Goal: Task Accomplishment & Management: Complete application form

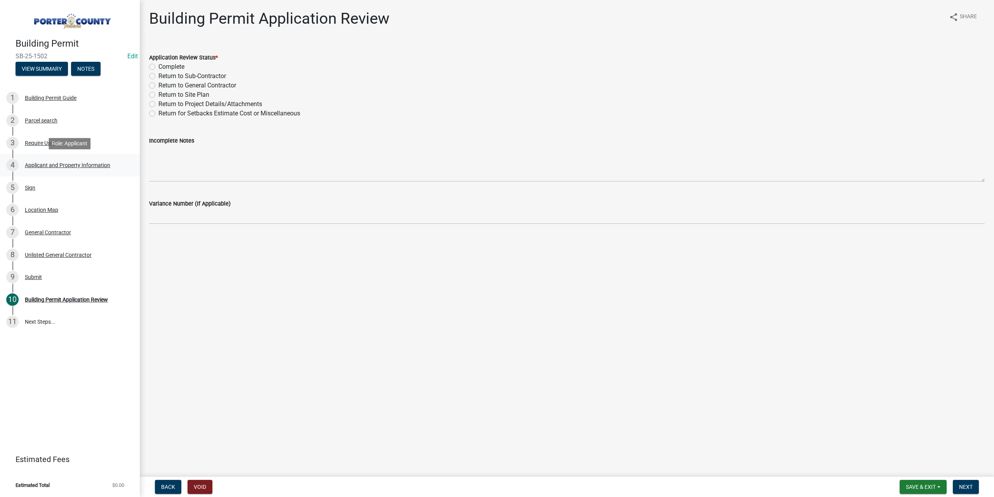
click at [75, 162] on div "Applicant and Property Information" at bounding box center [67, 164] width 85 height 5
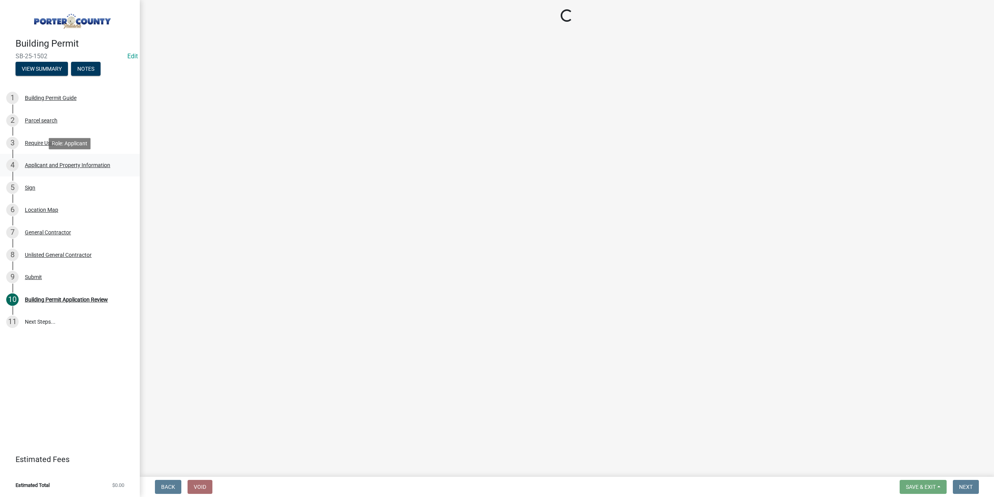
select select "403f4b3c-c23a-4b9f-b6b7-b4f73366513c"
select select "c796f995-08fe-487b-a20e-70ab553361d3"
select select "5b0bd147-faae-4a34-aa1b-5180dde0adcd"
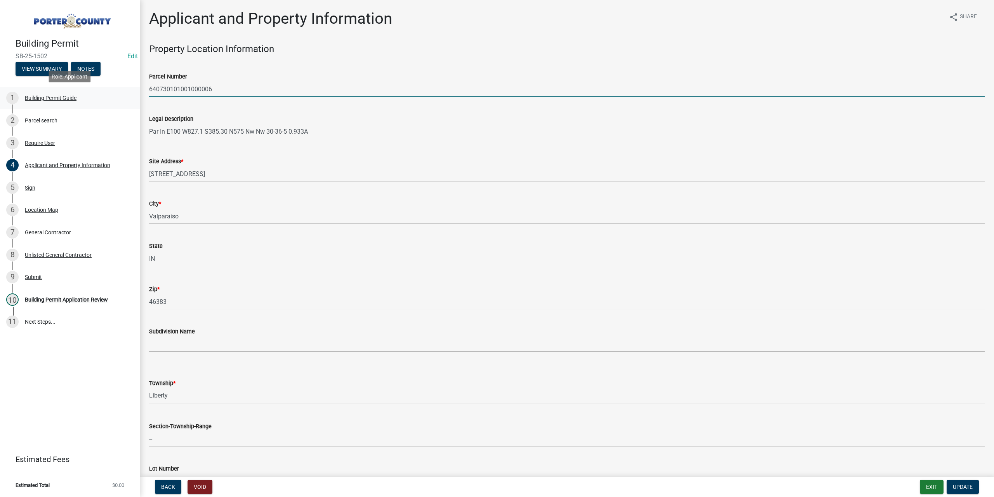
drag, startPoint x: 229, startPoint y: 92, endPoint x: 217, endPoint y: 81, distance: 15.7
click at [132, 94] on div "Building Permit SB-25-1502 Edit View Summary Notes 1 Building Permit Guide 2 Pa…" at bounding box center [497, 248] width 994 height 497
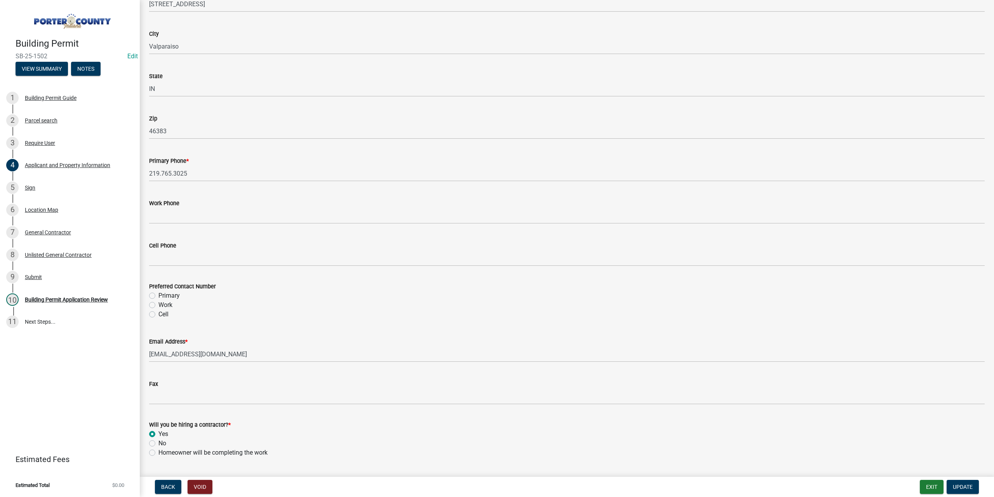
scroll to position [956, 0]
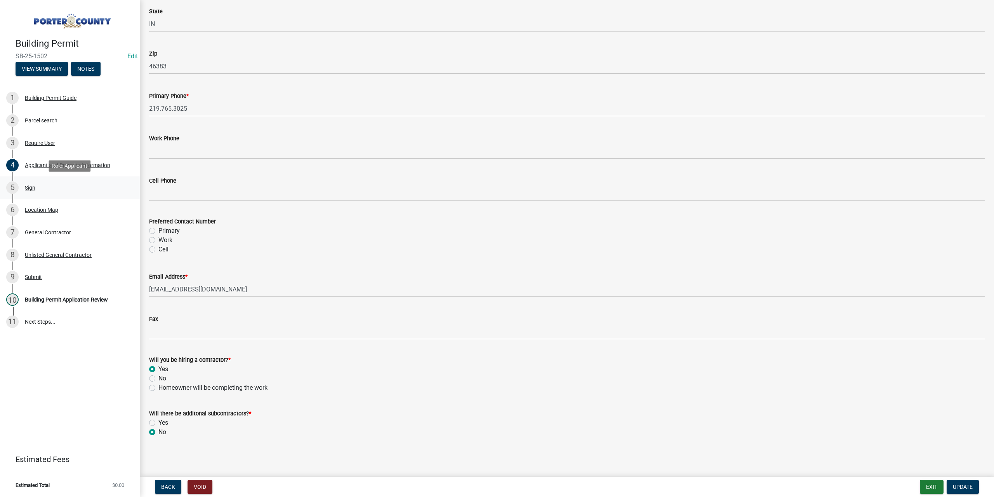
click at [26, 187] on div "Sign" at bounding box center [30, 187] width 10 height 5
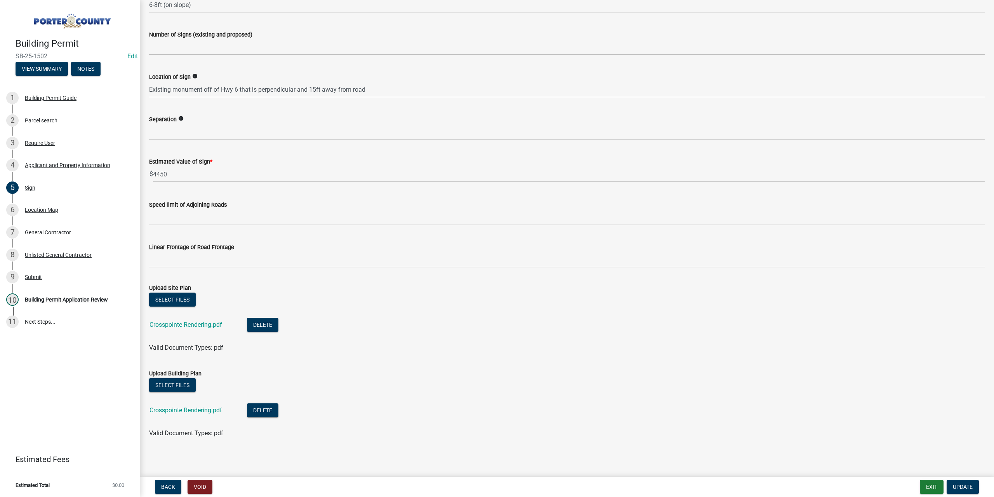
scroll to position [475, 0]
click at [209, 325] on link "Crosspointe Rendering.pdf" at bounding box center [185, 323] width 73 height 7
click at [47, 212] on div "Location Map" at bounding box center [41, 209] width 33 height 5
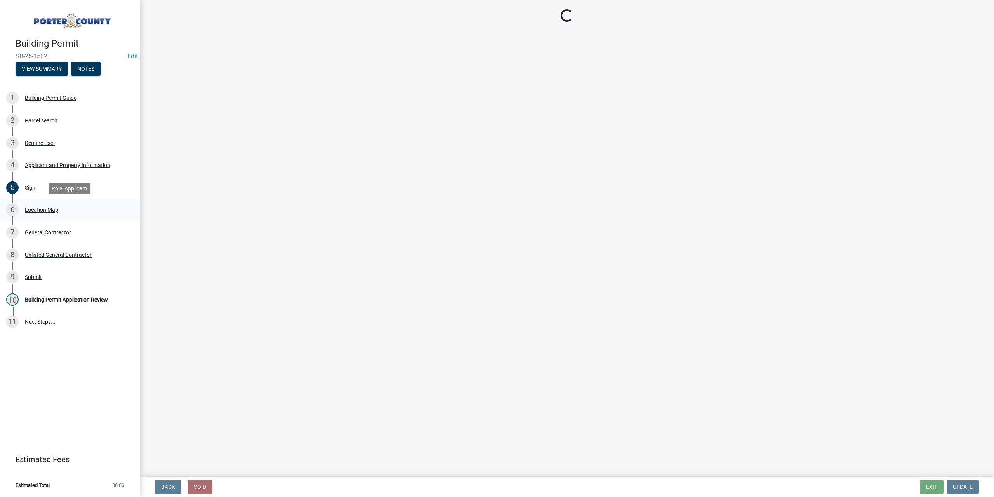
scroll to position [0, 0]
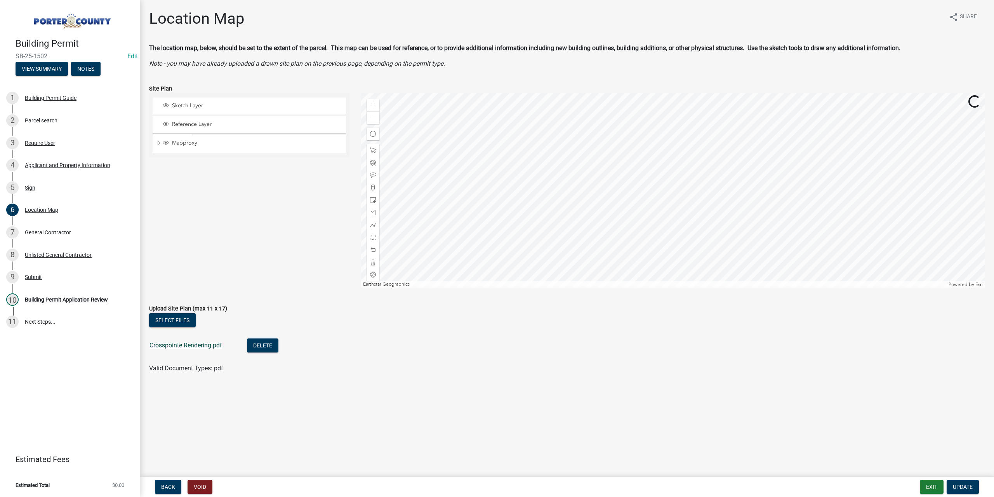
click at [188, 346] on link "Crosspointe Rendering.pdf" at bounding box center [185, 344] width 73 height 7
click at [48, 233] on div "General Contractor" at bounding box center [48, 231] width 46 height 5
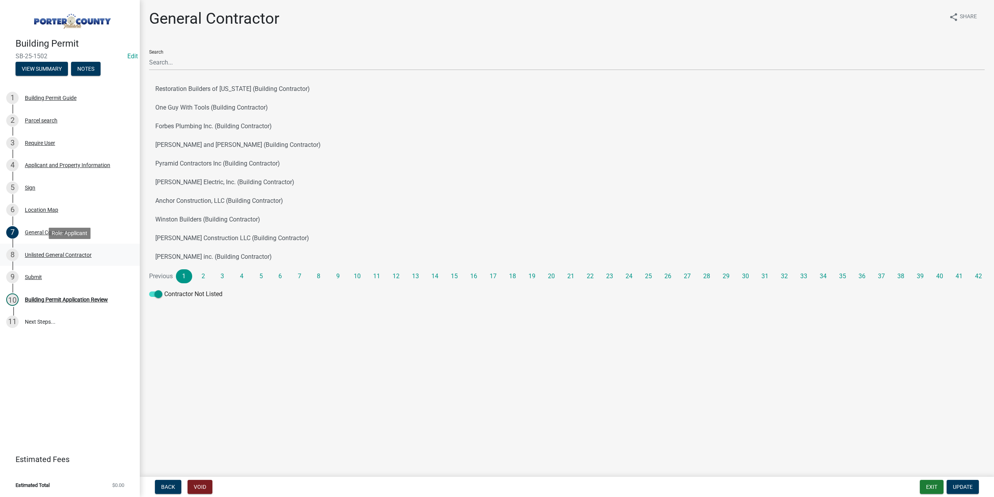
click at [52, 256] on div "Unlisted General Contractor" at bounding box center [58, 254] width 67 height 5
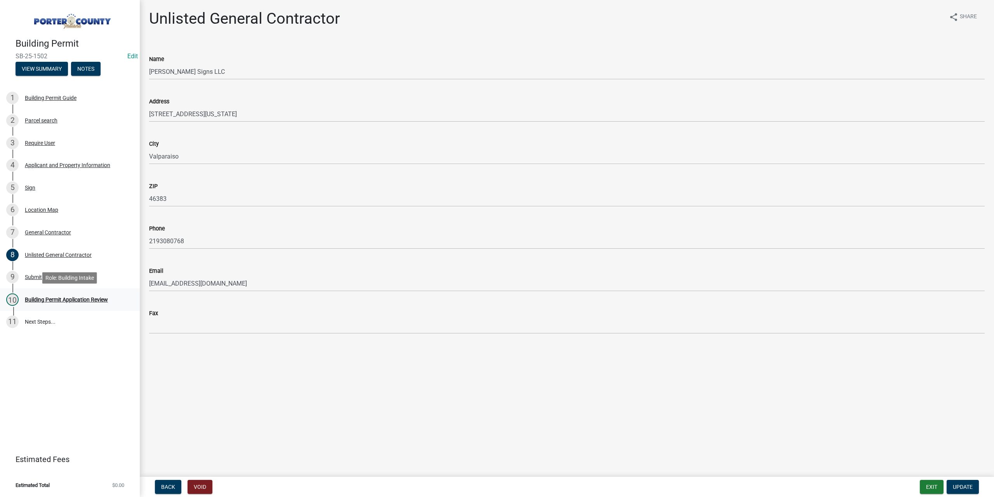
click at [47, 299] on div "Building Permit Application Review" at bounding box center [66, 299] width 83 height 5
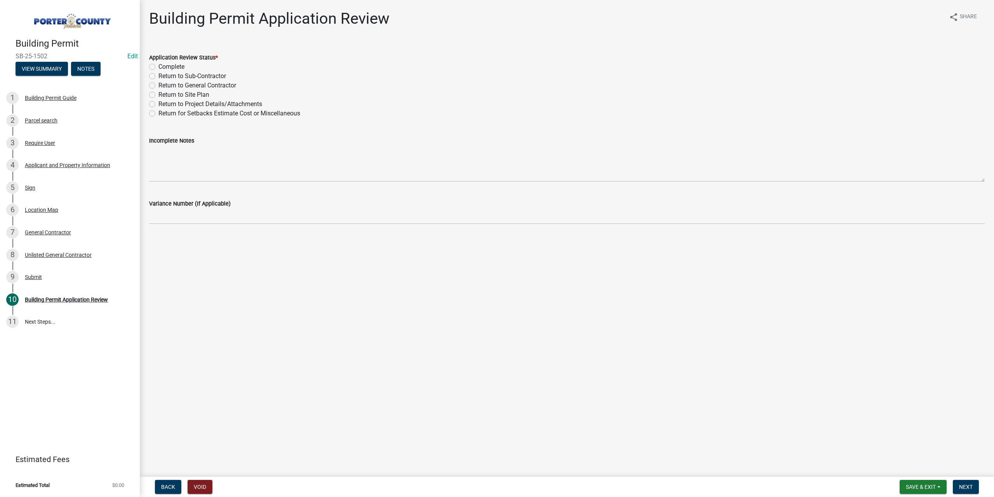
click at [158, 85] on label "Return to General Contractor" at bounding box center [197, 85] width 78 height 9
click at [158, 85] on input "Return to General Contractor" at bounding box center [160, 83] width 5 height 5
radio input "true"
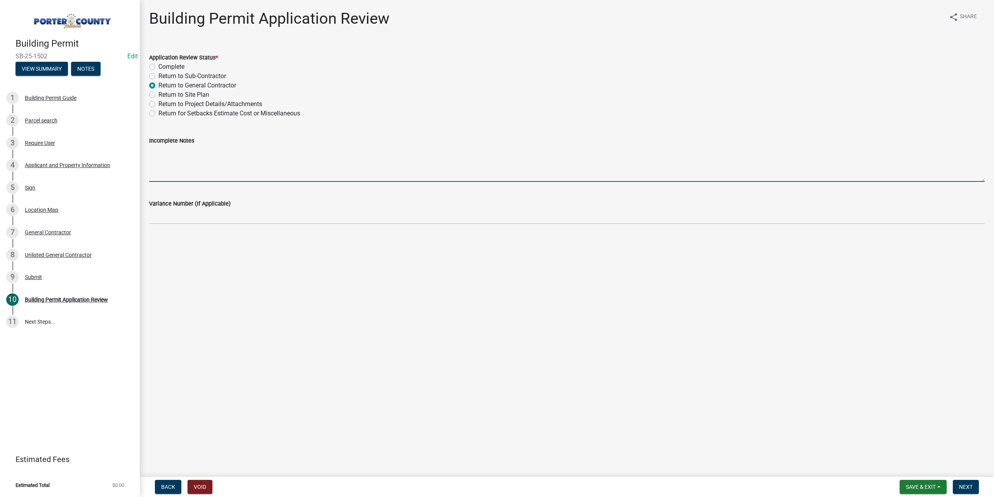
click at [156, 148] on textarea "Incomplete Notes" at bounding box center [567, 163] width 836 height 37
type textarea "We need an updated COI the one on file expired last month"
click at [965, 488] on span "Next" at bounding box center [966, 486] width 14 height 6
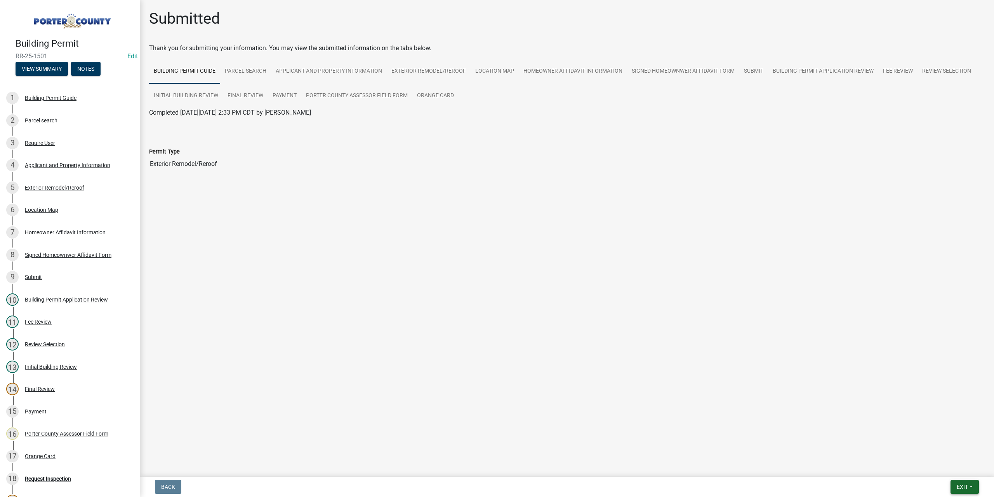
click at [962, 486] on span "Exit" at bounding box center [962, 486] width 11 height 6
click at [945, 466] on button "Save & Exit" at bounding box center [948, 466] width 62 height 19
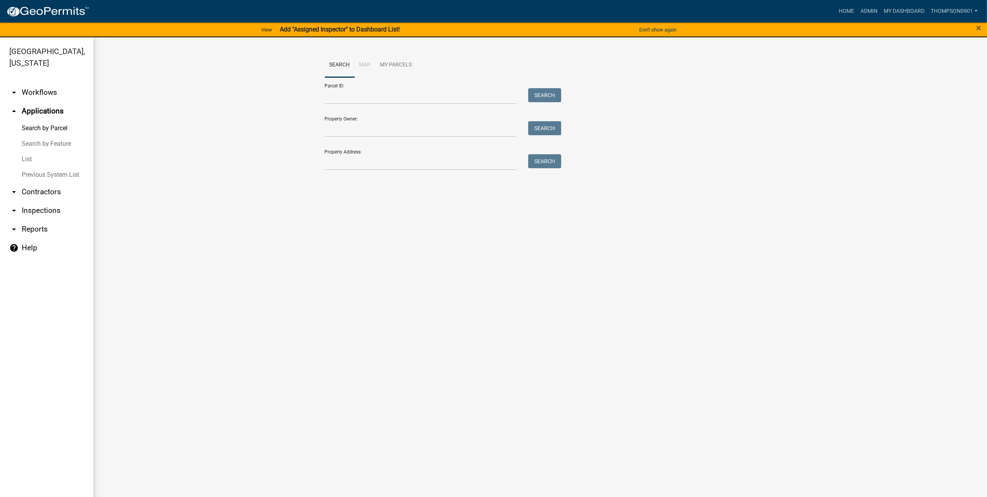
click at [45, 183] on link "arrow_drop_down Contractors" at bounding box center [46, 192] width 93 height 19
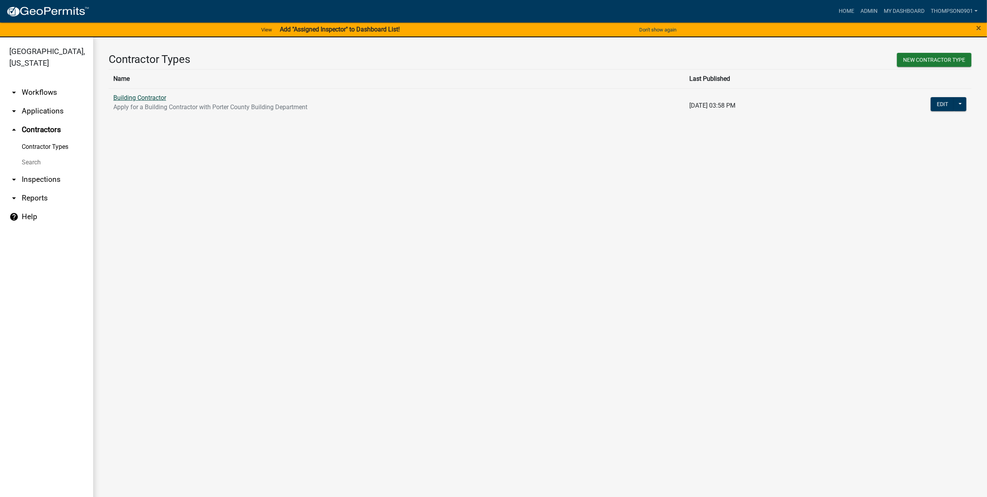
click at [127, 100] on link "Building Contractor" at bounding box center [139, 97] width 53 height 7
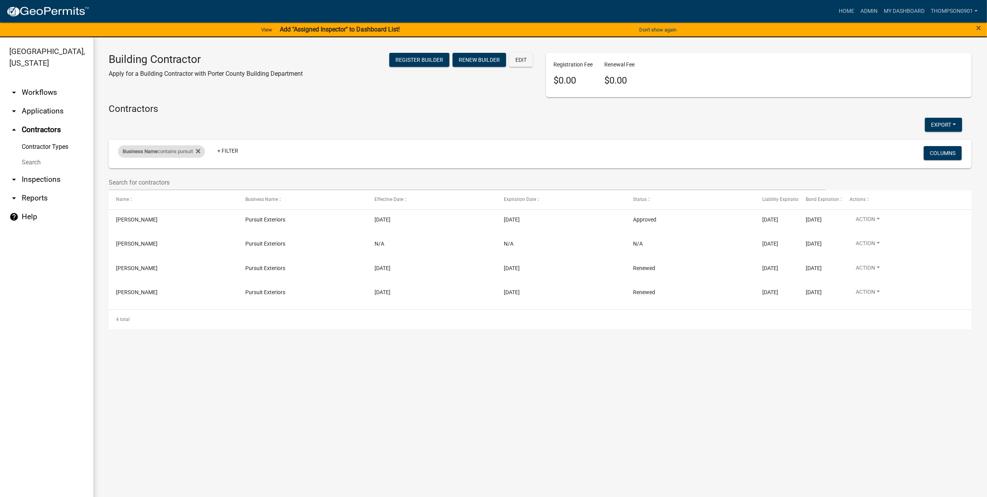
click at [187, 151] on div "Business Name contains pursuit" at bounding box center [161, 151] width 87 height 12
drag, startPoint x: 152, startPoint y: 181, endPoint x: 0, endPoint y: 170, distance: 152.6
click at [0, 170] on body "Internet Explorer does NOT work with GeoPermits. Get a new browser for more sec…" at bounding box center [493, 248] width 987 height 497
type input "simko"
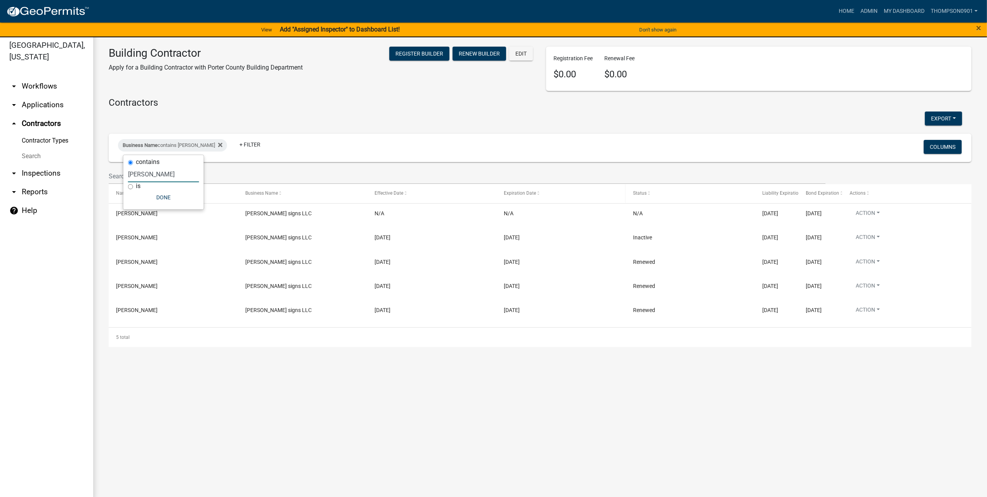
scroll to position [9, 0]
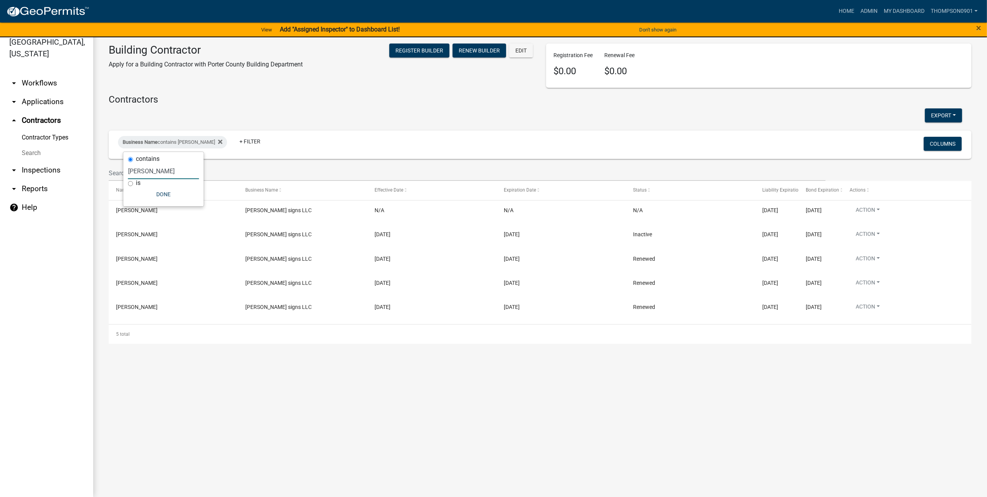
click at [47, 92] on link "arrow_drop_down Applications" at bounding box center [46, 101] width 93 height 19
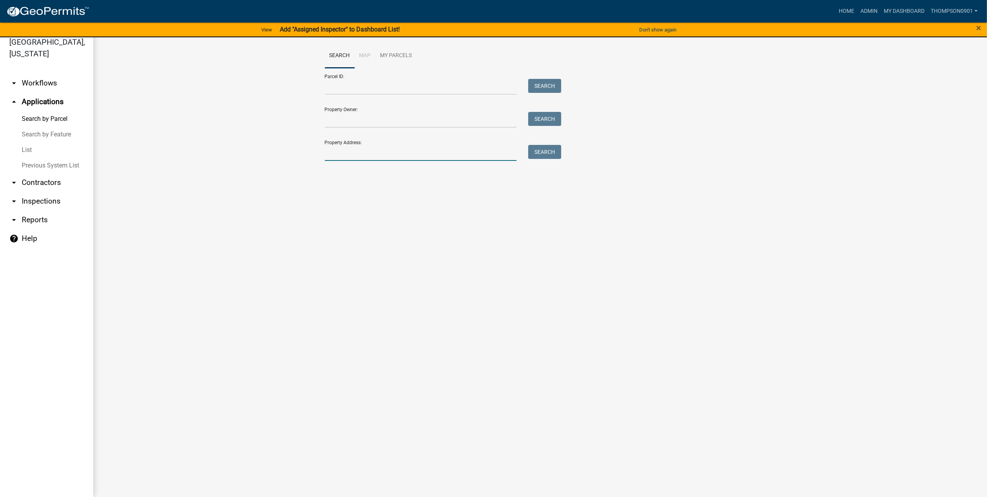
click at [345, 153] on input "Property Address:" at bounding box center [421, 153] width 192 height 16
type input "15 mark"
click at [342, 206] on span "Select" at bounding box center [338, 204] width 17 height 7
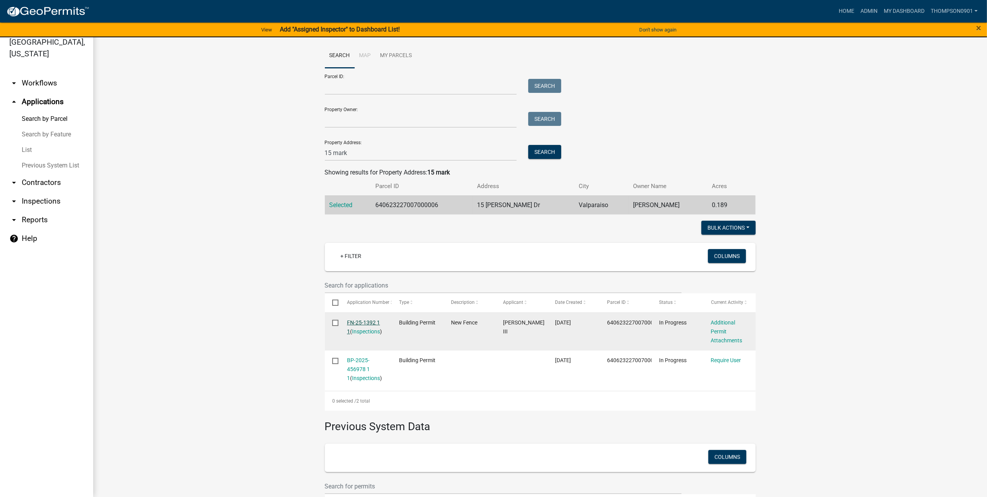
click at [363, 320] on link "FN-25-1392 1 1" at bounding box center [363, 326] width 33 height 15
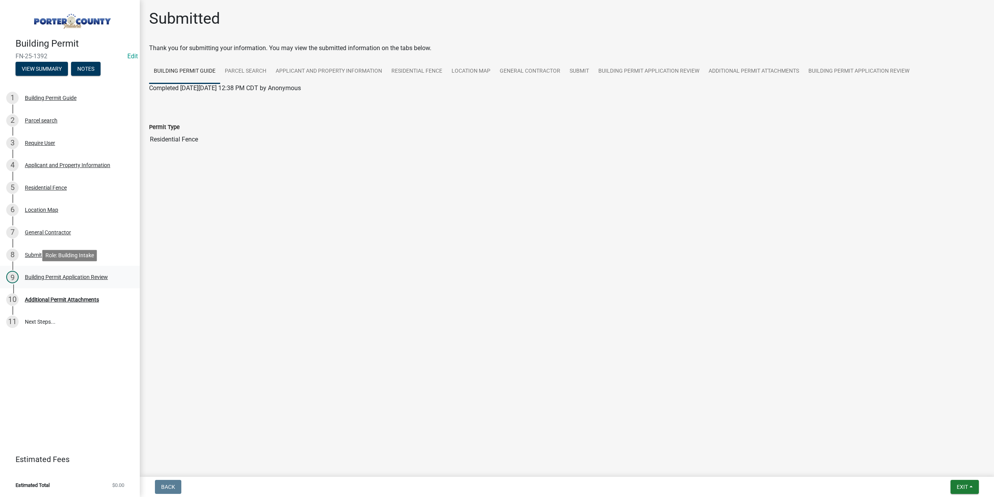
click at [94, 280] on div "Building Permit Application Review" at bounding box center [66, 276] width 83 height 5
click at [67, 185] on div "Residential Fence" at bounding box center [46, 187] width 42 height 5
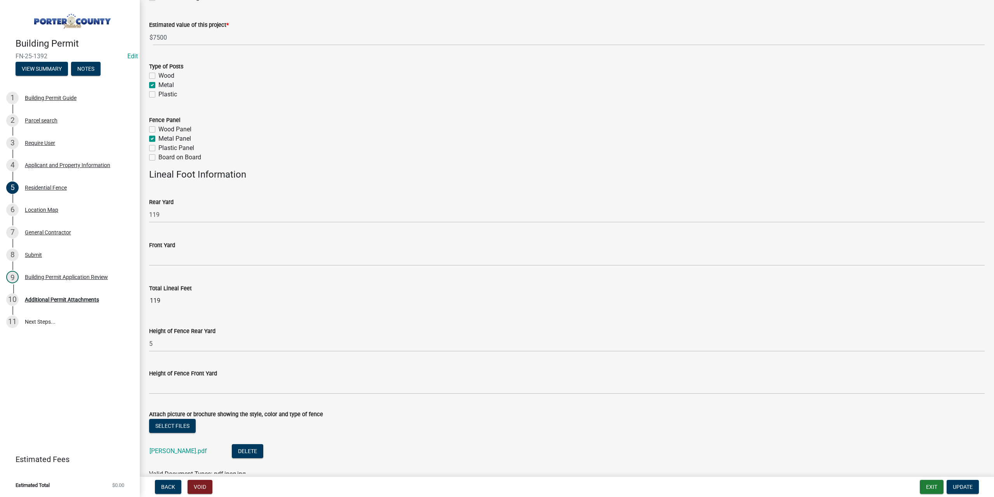
scroll to position [130, 0]
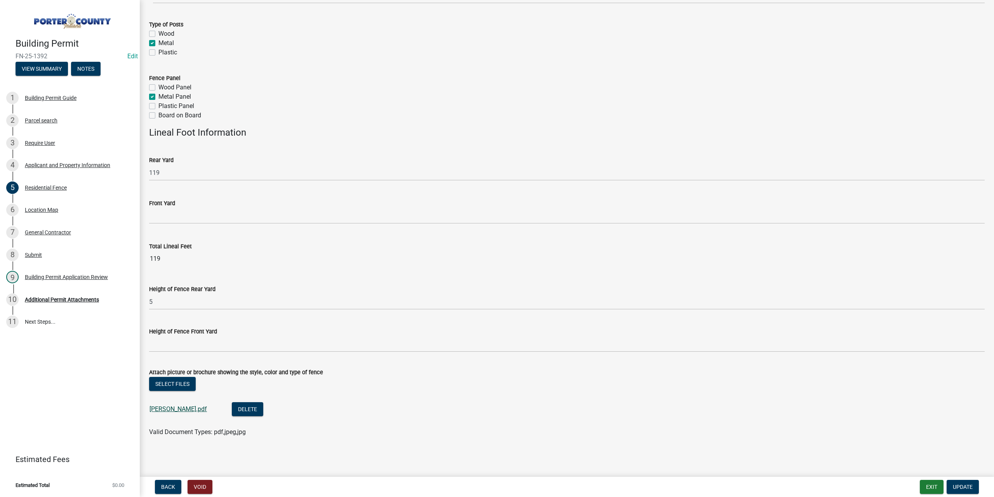
click at [161, 408] on link "Trey Burelli.pdf" at bounding box center [177, 408] width 57 height 7
click at [43, 65] on button "View Summary" at bounding box center [42, 69] width 52 height 14
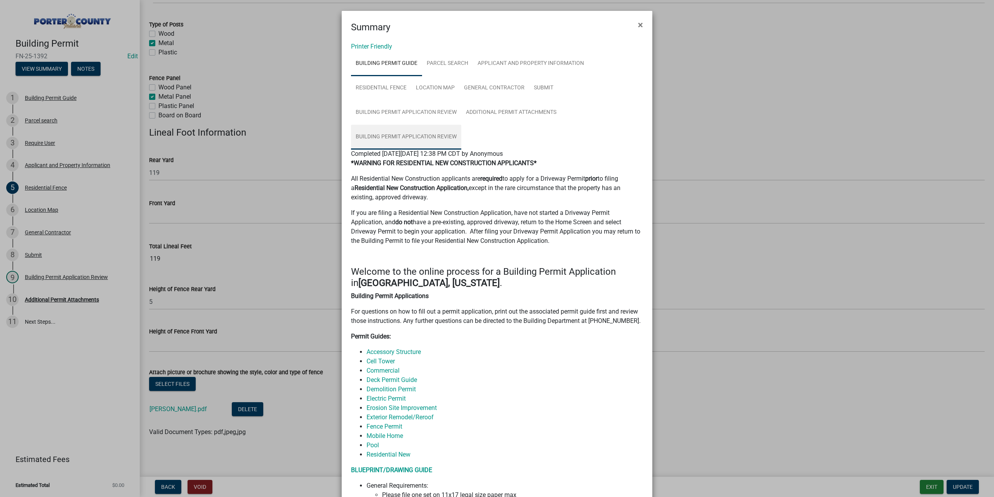
click at [420, 139] on link "Building Permit Application Review" at bounding box center [406, 137] width 110 height 25
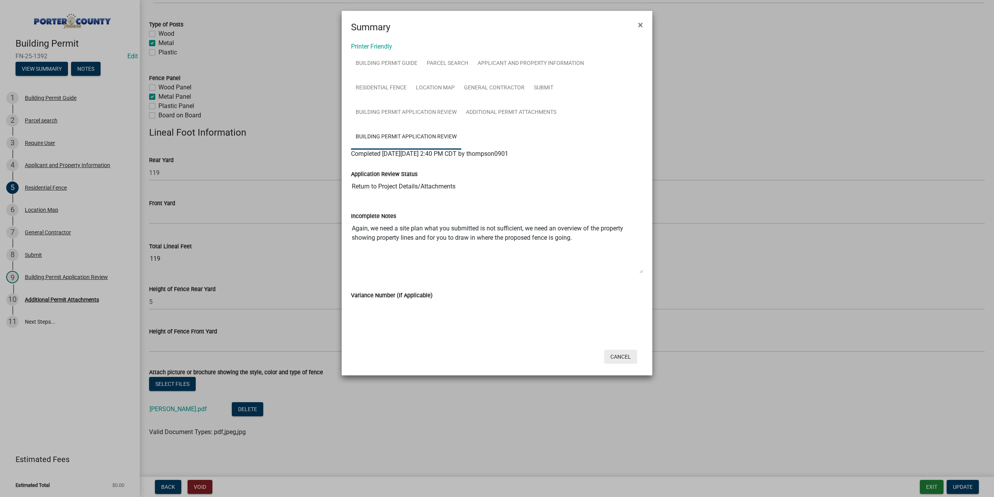
click at [620, 356] on button "Cancel" at bounding box center [620, 356] width 33 height 14
